Goal: Task Accomplishment & Management: Use online tool/utility

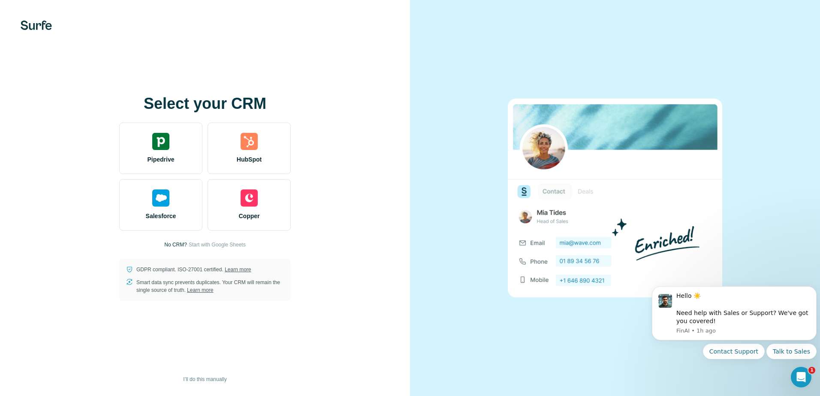
drag, startPoint x: 202, startPoint y: 247, endPoint x: 267, endPoint y: 272, distance: 69.4
click at [269, 266] on div "Select your CRM Pipedrive HubSpot Salesforce Copper No CRM? Start with Google S…" at bounding box center [205, 198] width 376 height 206
click at [193, 382] on span "I’ll do this manually" at bounding box center [204, 380] width 43 height 8
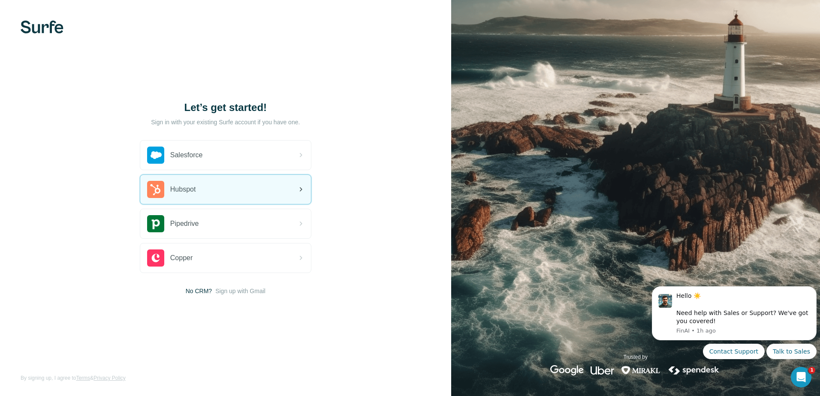
click at [247, 198] on div "Hubspot" at bounding box center [225, 189] width 171 height 29
